Goal: Information Seeking & Learning: Learn about a topic

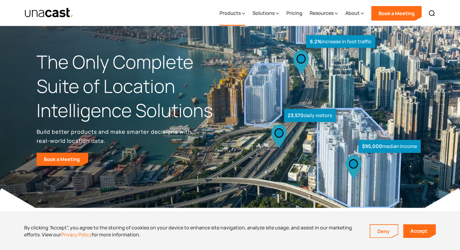
click at [245, 13] on icon at bounding box center [243, 13] width 3 height 6
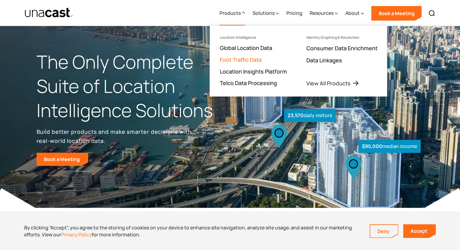
click at [250, 60] on link "Foot Traffic Data" at bounding box center [241, 59] width 42 height 7
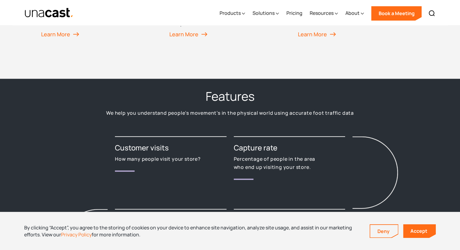
scroll to position [635, 0]
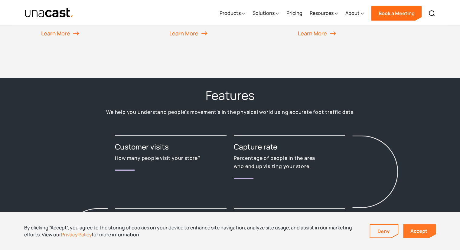
click at [419, 231] on link "Accept" at bounding box center [419, 231] width 33 height 14
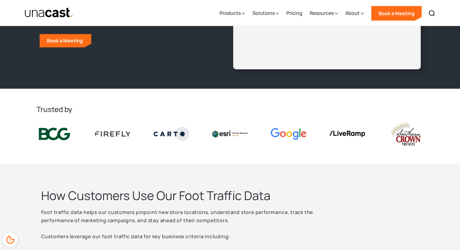
scroll to position [0, 0]
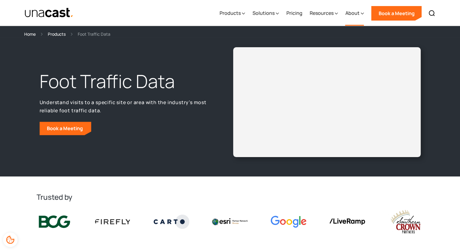
click at [363, 13] on icon at bounding box center [362, 13] width 3 height 6
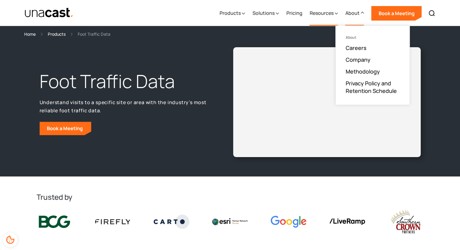
click at [334, 14] on div "Resources" at bounding box center [323, 13] width 28 height 25
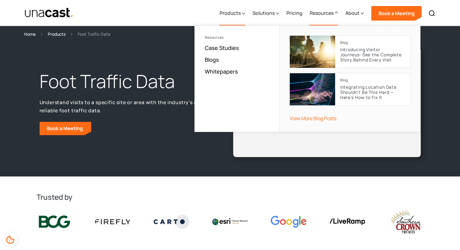
click at [240, 12] on div "Products" at bounding box center [229, 12] width 21 height 7
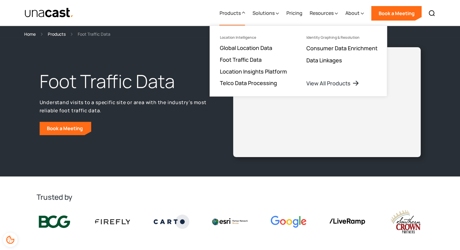
click at [199, 134] on div "Foot Traffic Data Understand visits to a specific site or area with the industr…" at bounding box center [134, 102] width 194 height 66
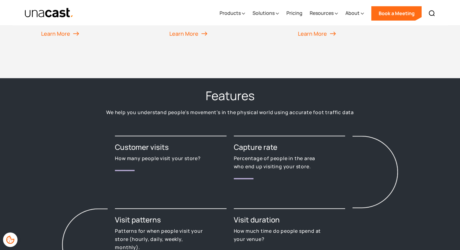
scroll to position [635, 0]
